Goal: Communication & Community: Answer question/provide support

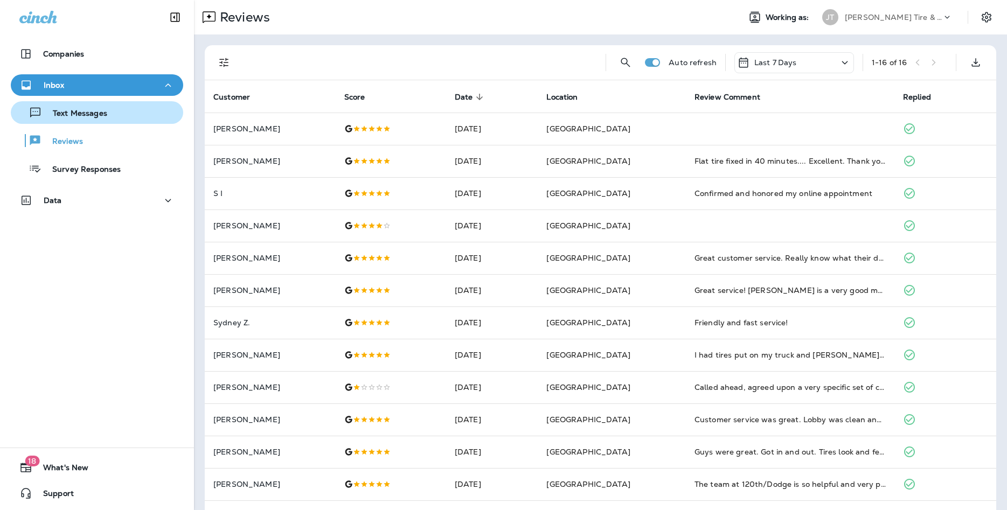
click at [73, 119] on p "Text Messages" at bounding box center [74, 114] width 65 height 10
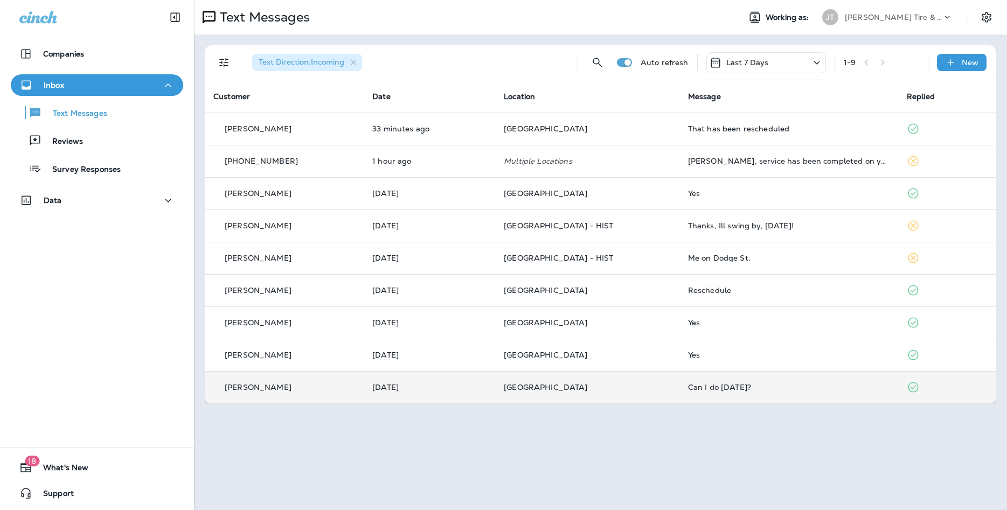
click at [717, 388] on div "Can I do [DATE]?" at bounding box center [789, 387] width 202 height 9
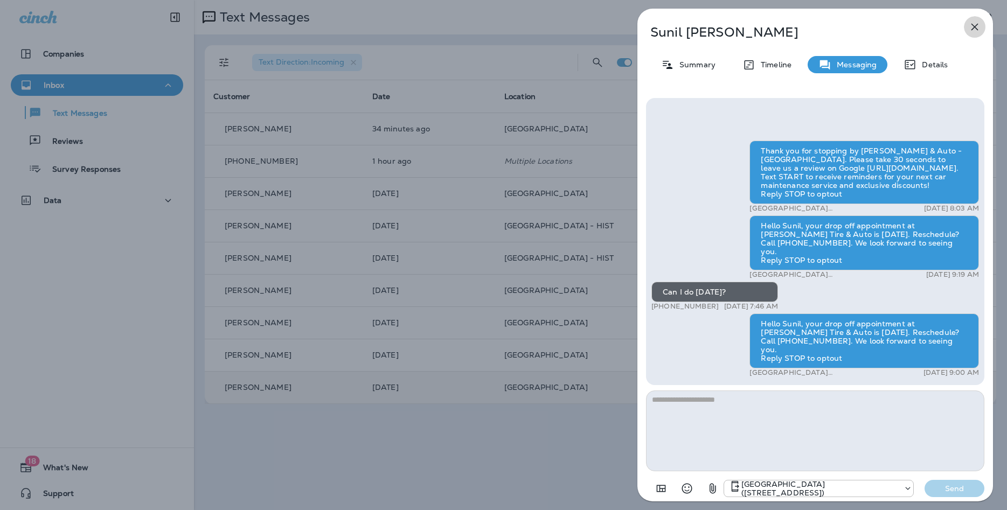
click at [974, 30] on icon "button" at bounding box center [975, 26] width 13 height 13
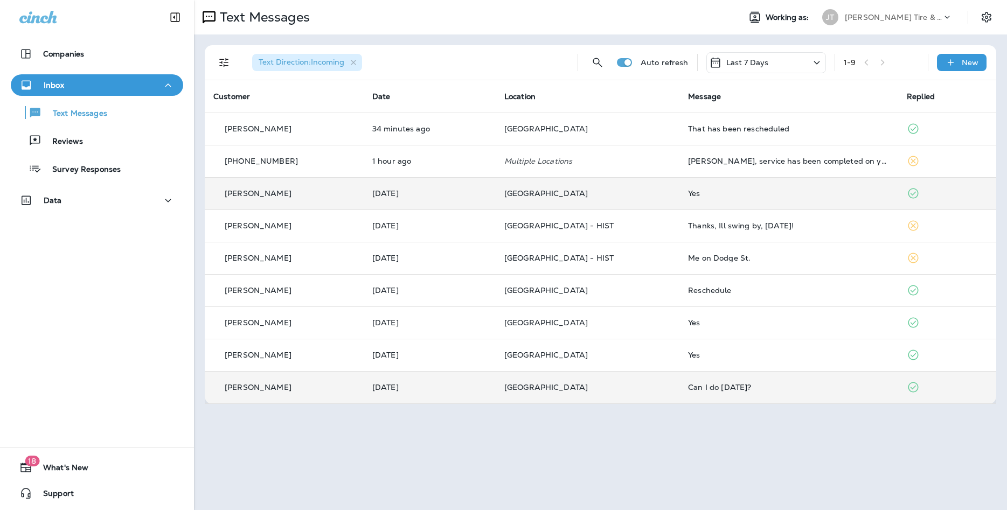
click at [432, 189] on td "[DATE]" at bounding box center [430, 193] width 132 height 32
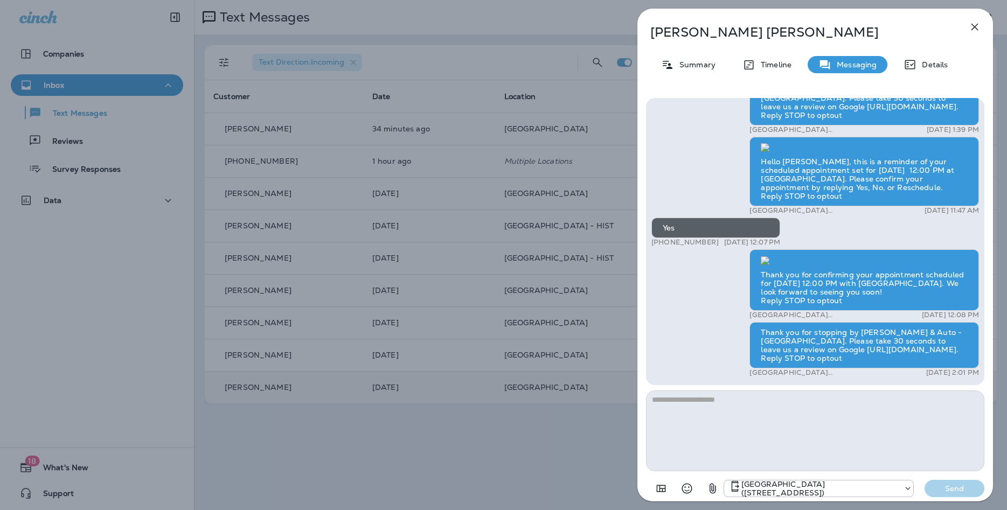
click at [980, 25] on icon "button" at bounding box center [975, 26] width 13 height 13
